Goal: Find specific page/section: Find specific page/section

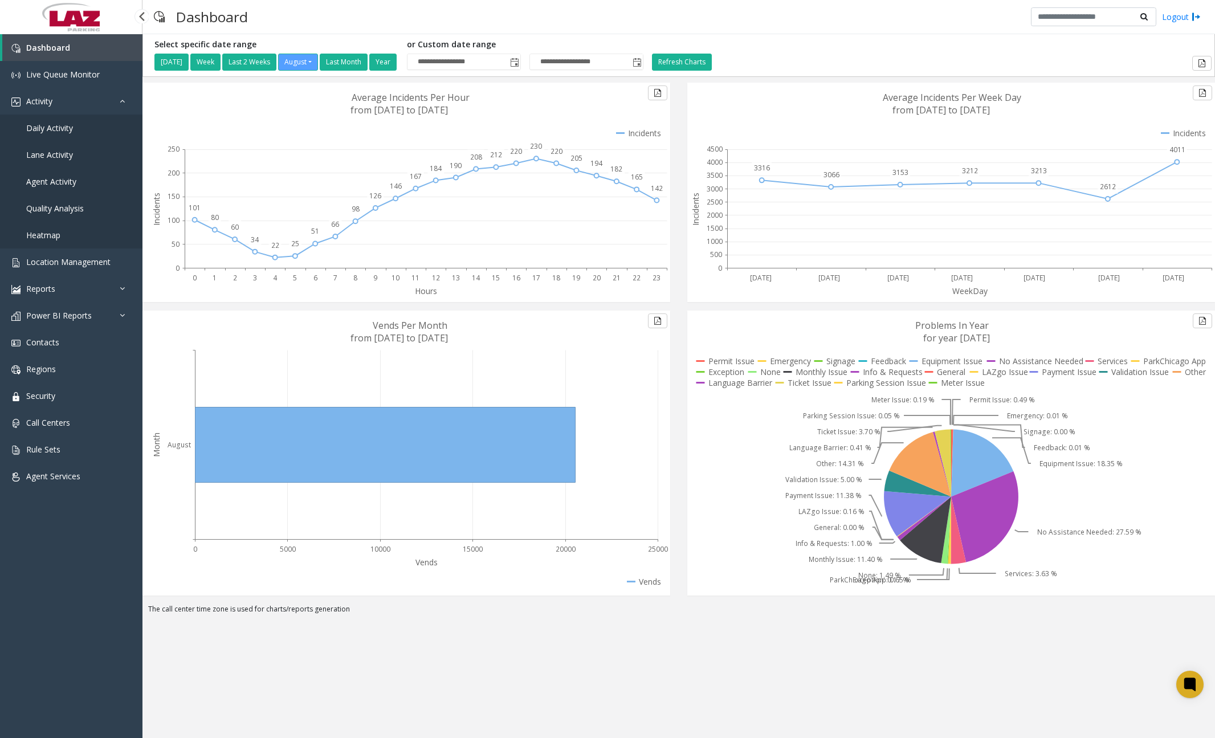
click at [52, 134] on link "Daily Activity" at bounding box center [71, 128] width 143 height 27
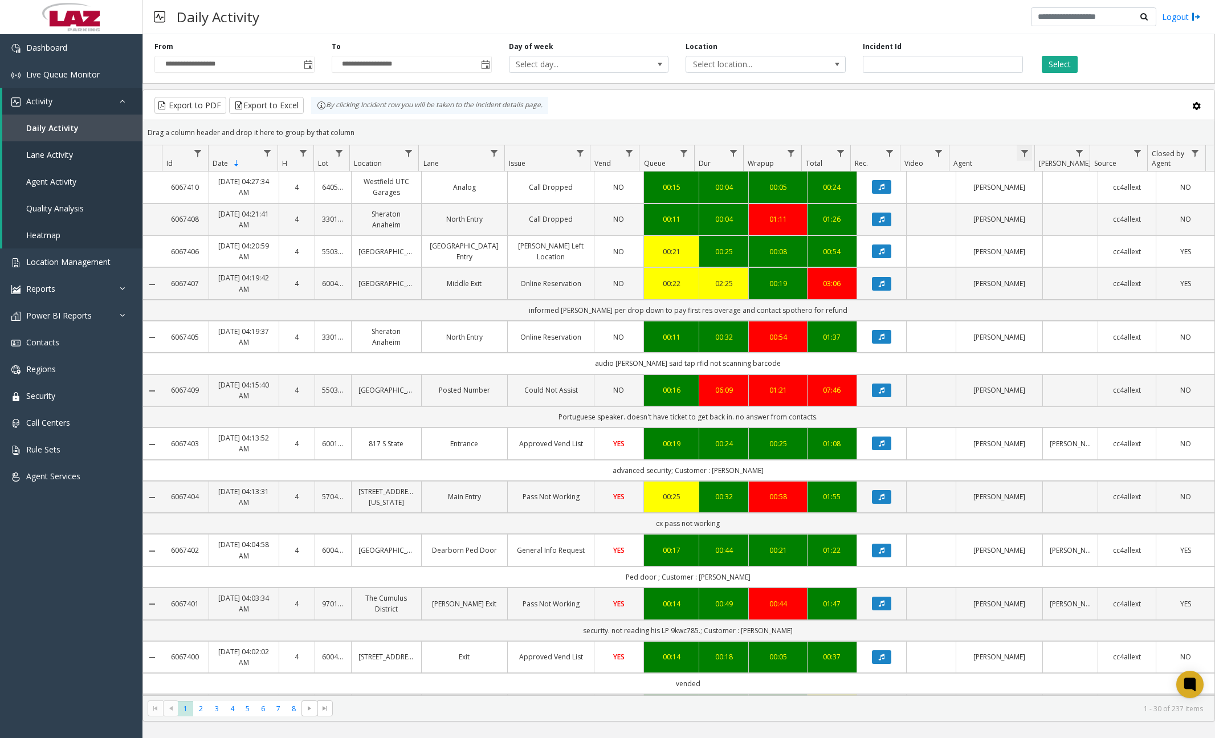
click at [1022, 154] on span "Data table" at bounding box center [1024, 153] width 9 height 9
click at [1046, 205] on input "Agent Filter" at bounding box center [1074, 202] width 97 height 19
type input "****"
click at [1089, 296] on button "Filter" at bounding box center [1099, 308] width 47 height 25
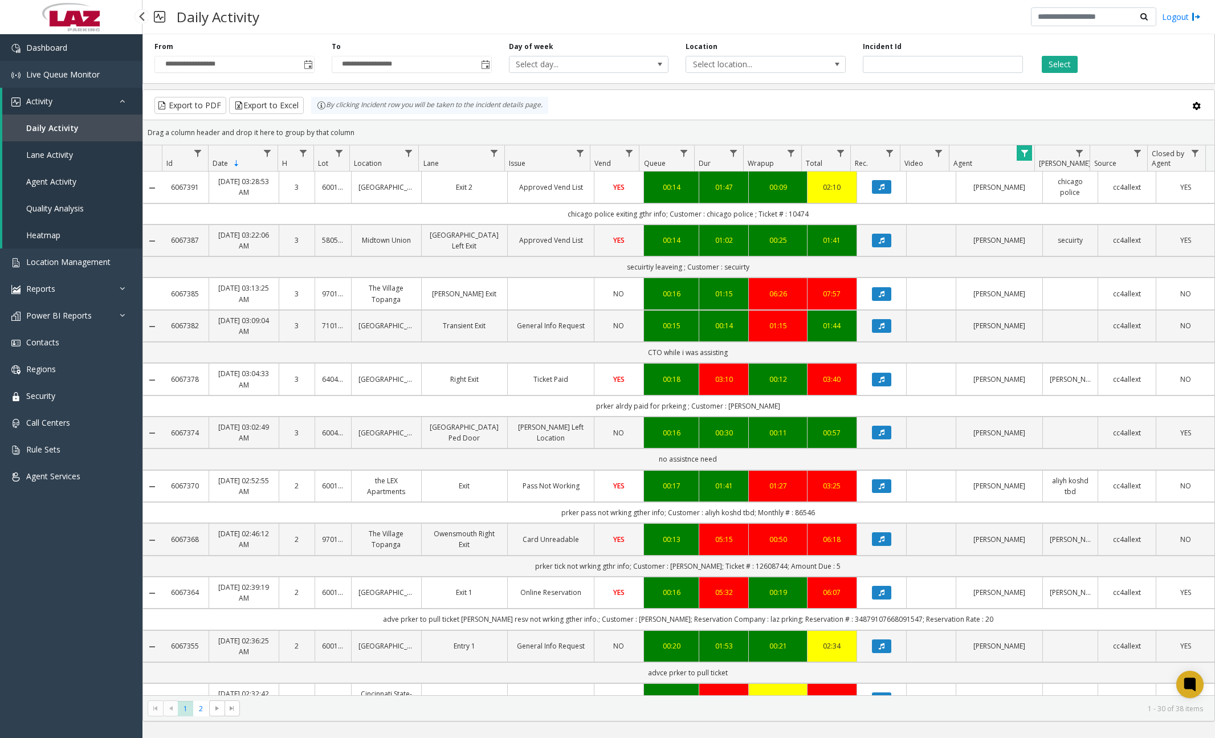
click at [107, 51] on link "Dashboard" at bounding box center [71, 47] width 143 height 27
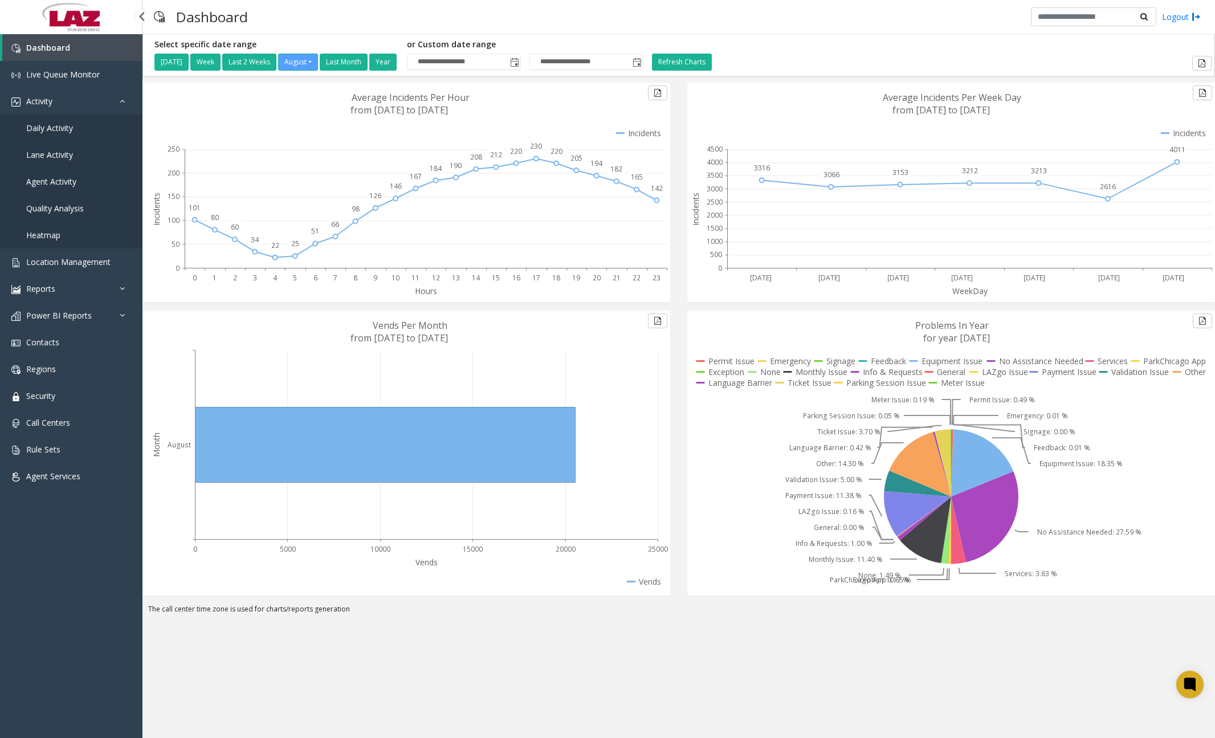
click at [66, 128] on span "Daily Activity" at bounding box center [49, 128] width 47 height 11
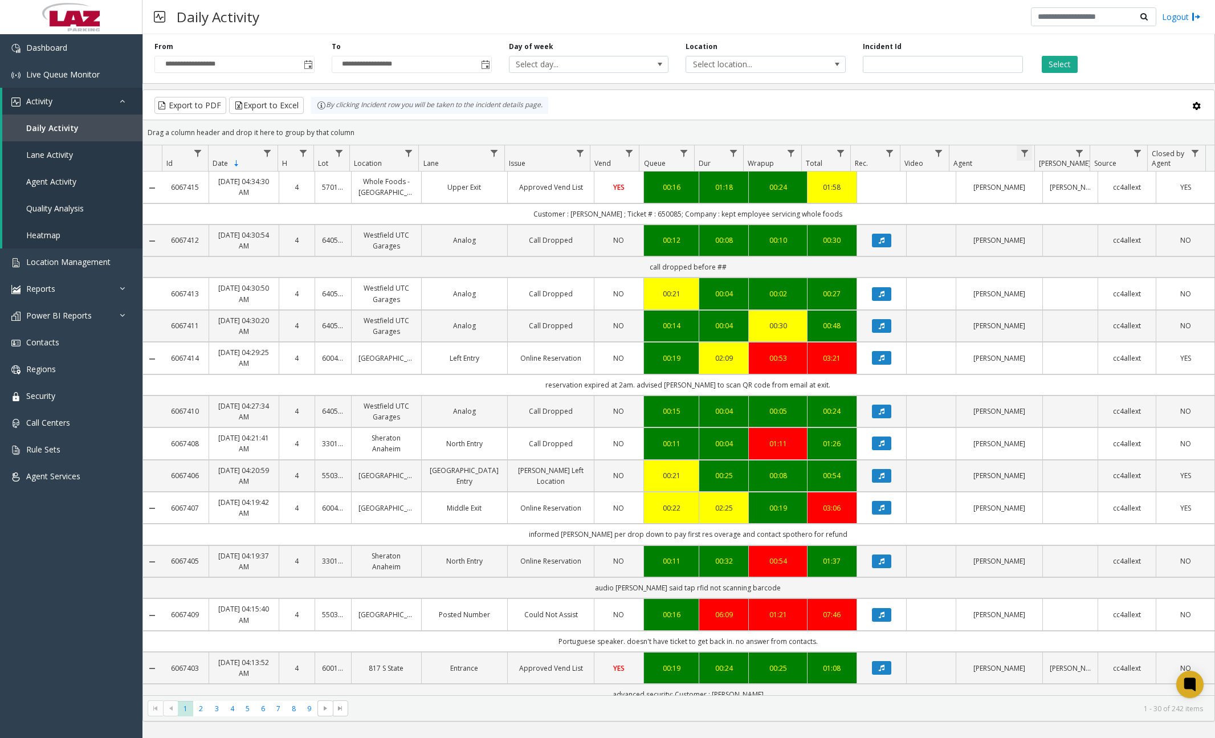
click at [1028, 154] on span "Data table" at bounding box center [1024, 153] width 9 height 9
click at [78, 58] on link "Dashboard" at bounding box center [71, 47] width 143 height 27
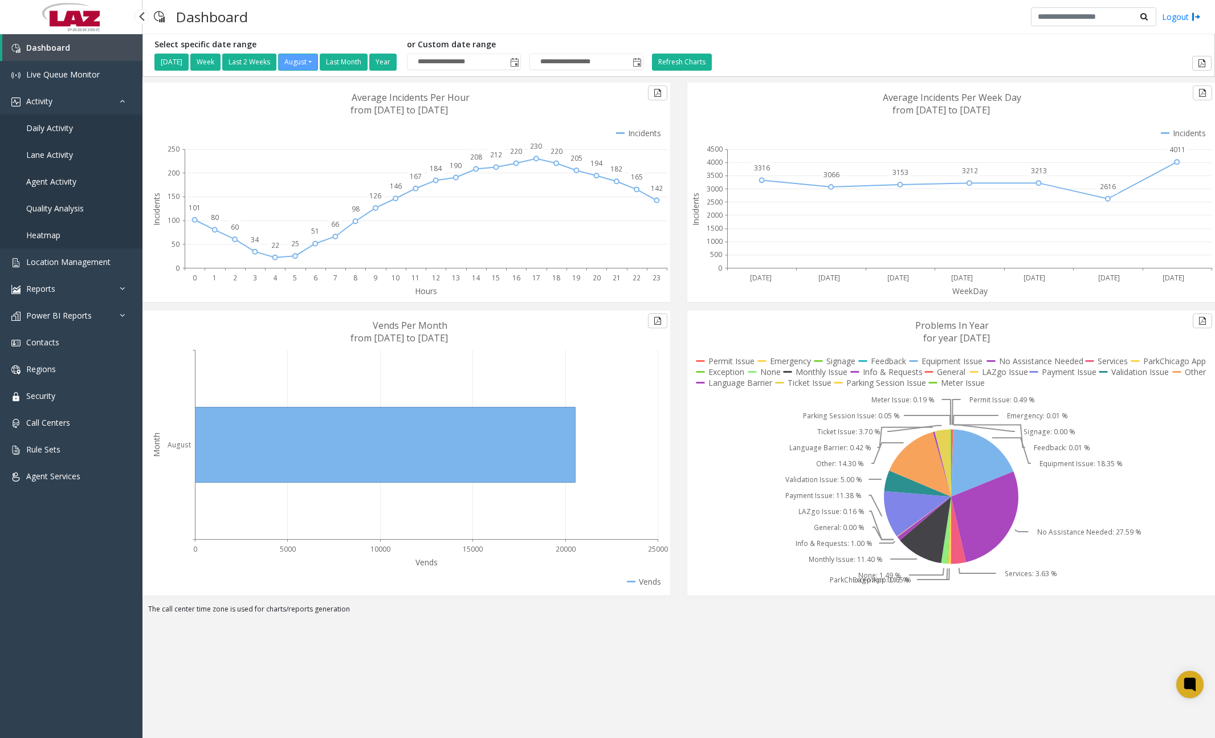
click at [45, 132] on span "Daily Activity" at bounding box center [49, 128] width 47 height 11
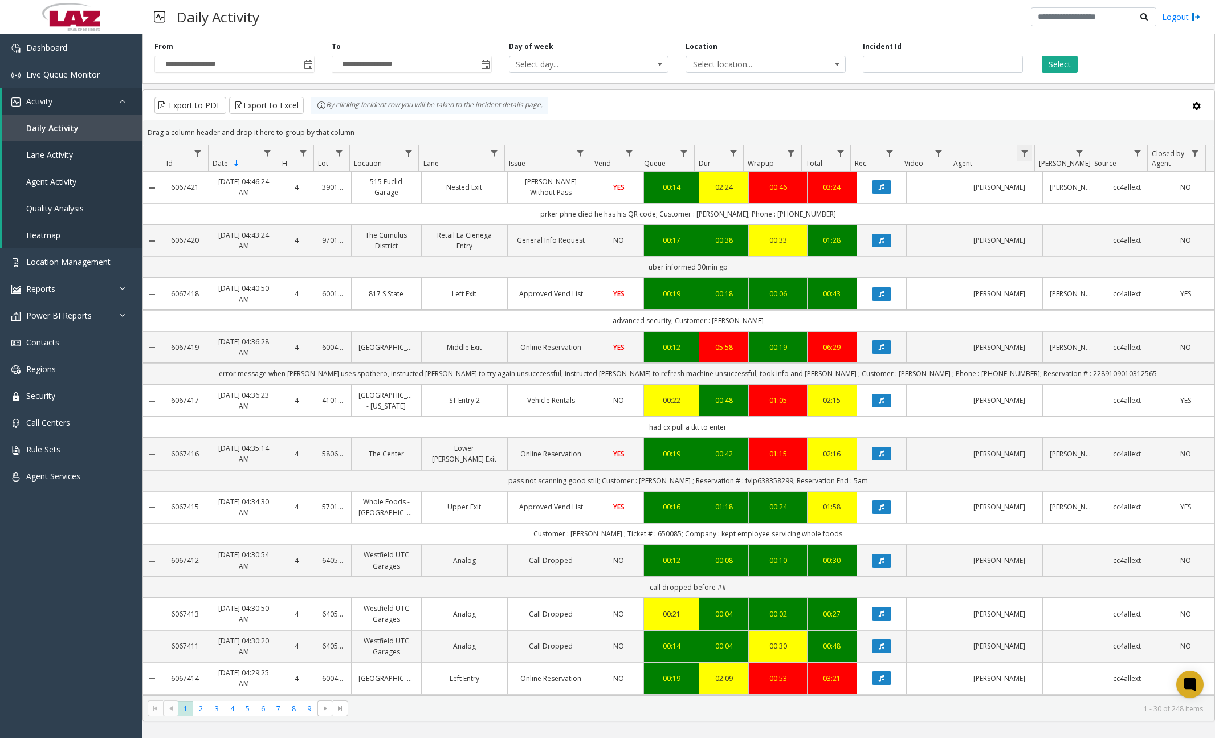
click at [1025, 151] on span "Data table" at bounding box center [1024, 153] width 9 height 9
click at [1051, 201] on input "Agent Filter" at bounding box center [1074, 202] width 97 height 19
type input "****"
click at [1113, 308] on button "Filter" at bounding box center [1099, 308] width 47 height 25
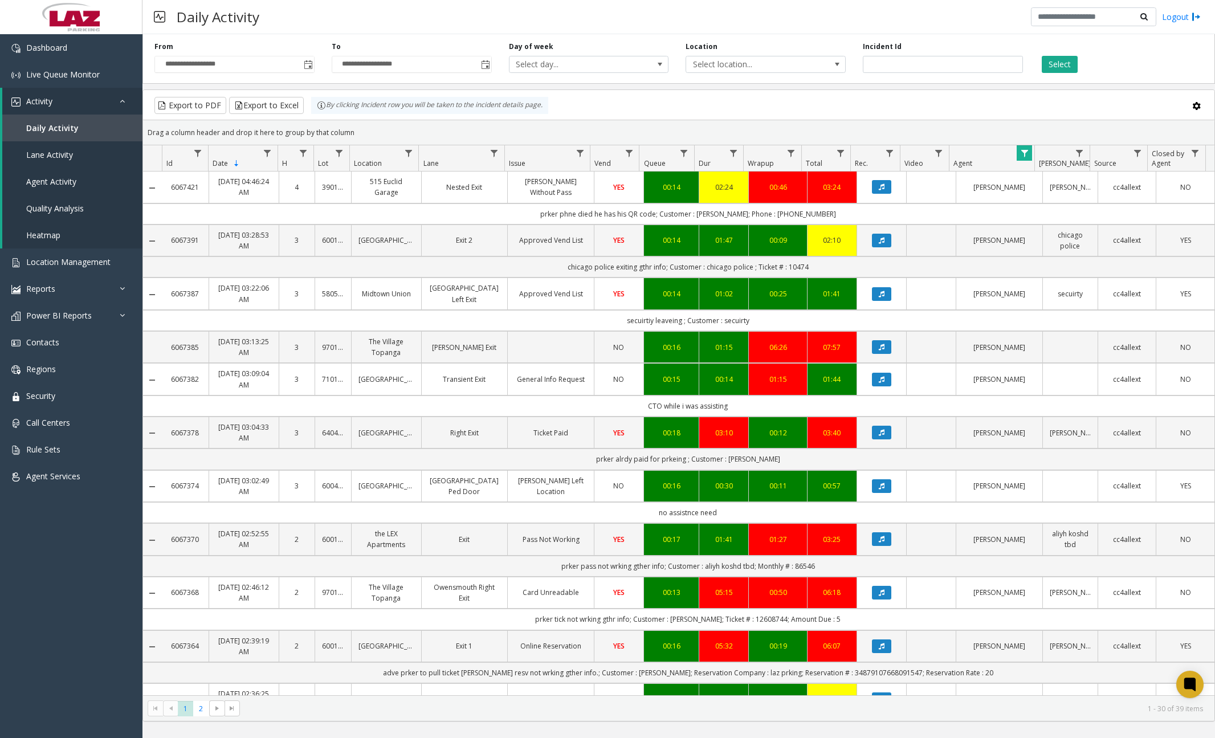
click at [421, 12] on div "Daily Activity Logout" at bounding box center [679, 17] width 1073 height 34
click at [99, 57] on link "Dashboard" at bounding box center [71, 47] width 143 height 27
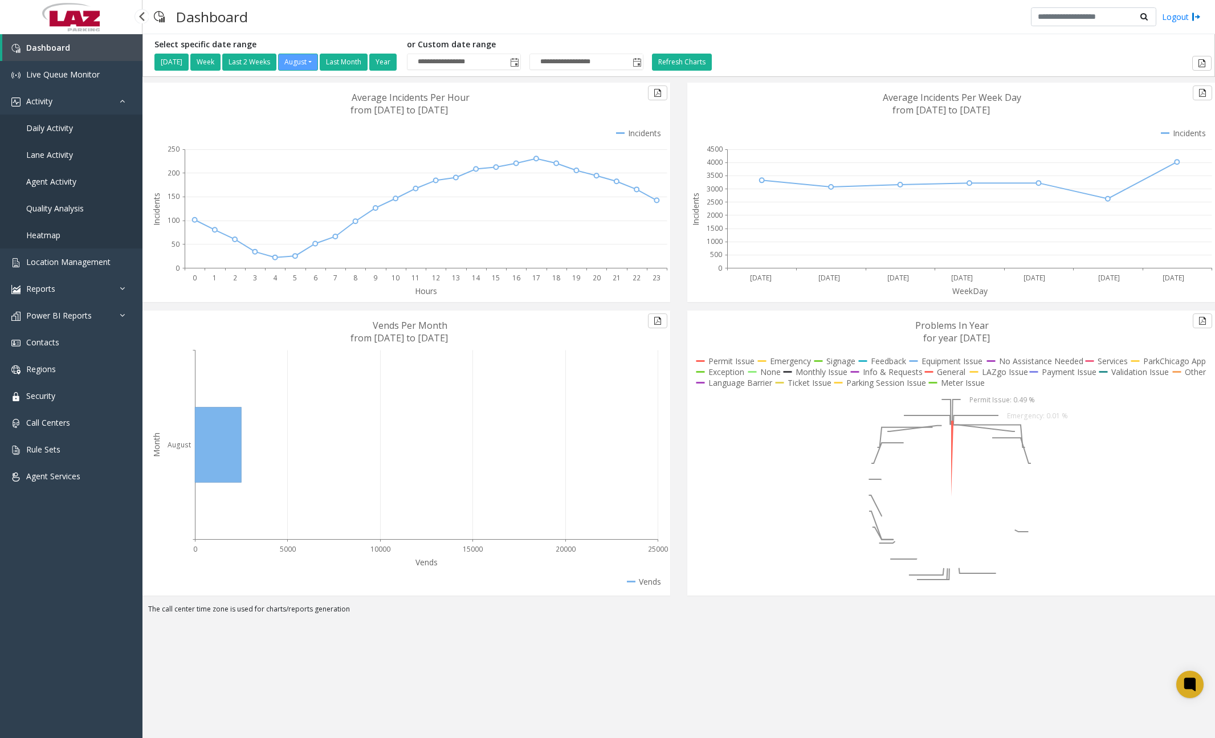
click at [66, 129] on span "Daily Activity" at bounding box center [49, 128] width 47 height 11
